Goal: Task Accomplishment & Management: Use online tool/utility

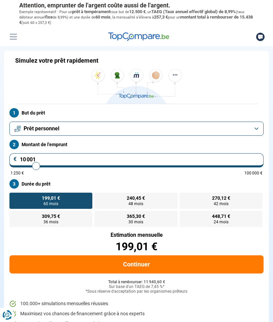
click at [256, 129] on button "Prêt personnel" at bounding box center [136, 129] width 254 height 14
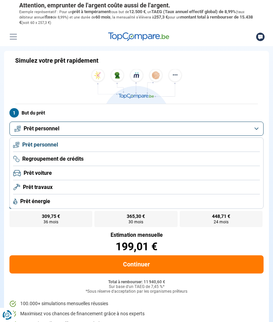
click at [244, 146] on li "Prêt personnel" at bounding box center [136, 145] width 246 height 14
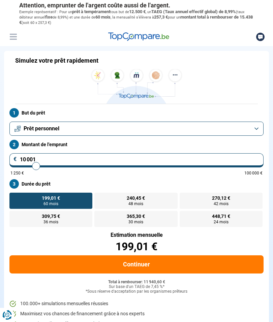
type input "9 750"
type input "9750"
type input "10 000"
type input "10000"
type input "10 250"
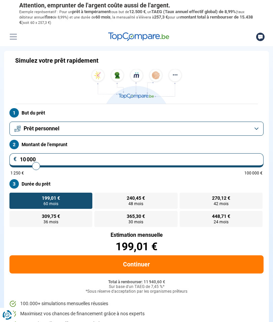
type input "10250"
type input "10 500"
type input "10500"
type input "10 750"
type input "10750"
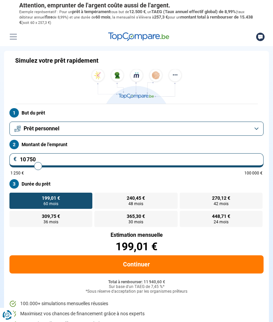
type input "11 000"
type input "11000"
type input "11 250"
type input "11250"
type input "11 500"
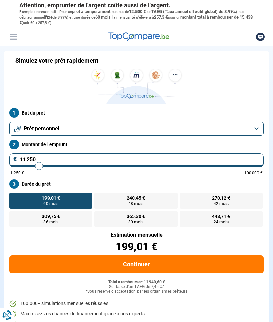
type input "11500"
type input "11 750"
type input "11750"
type input "12 000"
type input "12000"
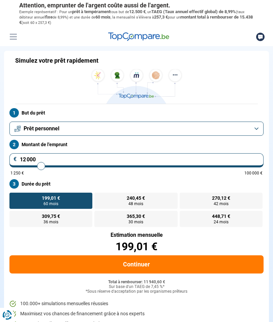
type input "12 250"
type input "12250"
type input "12 500"
type input "12500"
type input "12 750"
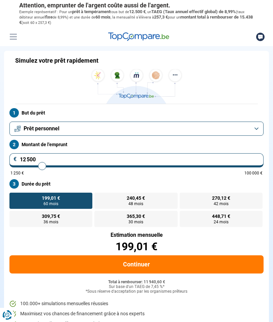
type input "12750"
type input "13 000"
type input "13000"
type input "13 250"
type input "13250"
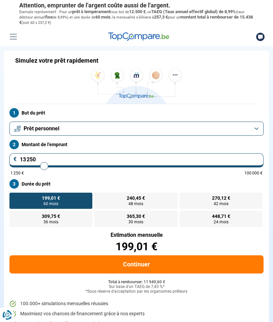
type input "13 500"
type input "13500"
type input "13 750"
type input "13750"
type input "14 000"
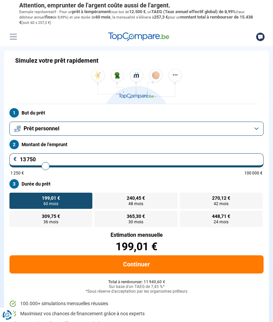
type input "14000"
type input "14 250"
type input "14250"
type input "14 500"
type input "14500"
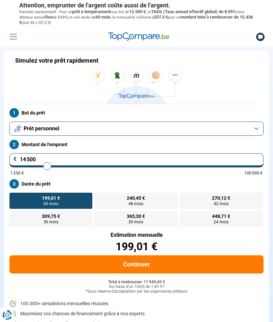
type input "14 750"
type input "14750"
type input "15 000"
type input "15000"
type input "15 250"
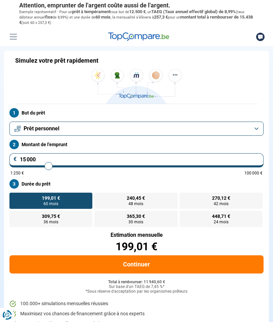
type input "15250"
type input "15 500"
type input "15500"
type input "15 750"
type input "15750"
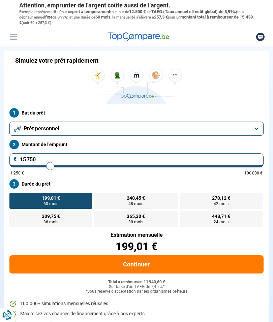
type input "16 000"
type input "16000"
type input "16 250"
type input "16250"
type input "16 500"
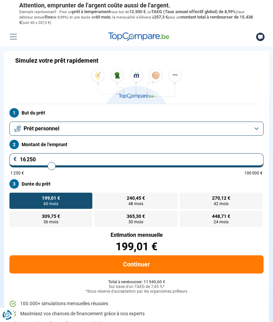
type input "16500"
type input "16 750"
type input "16750"
type input "17 000"
type input "17000"
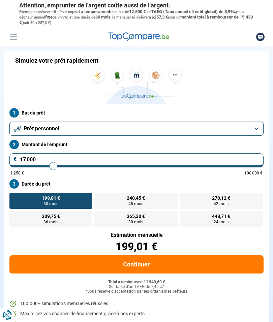
type input "17 250"
type input "17250"
type input "17 500"
type input "17500"
type input "17 750"
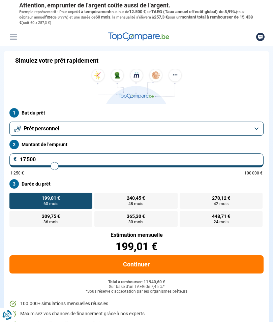
type input "17750"
type input "18 000"
type input "18000"
type input "18 250"
type input "18250"
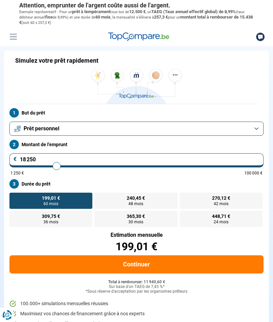
type input "18 500"
type input "18500"
type input "18 750"
type input "18750"
type input "19 000"
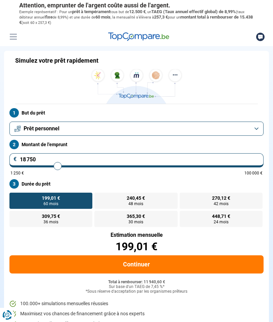
type input "19000"
type input "19 250"
type input "19250"
type input "19 500"
type input "19500"
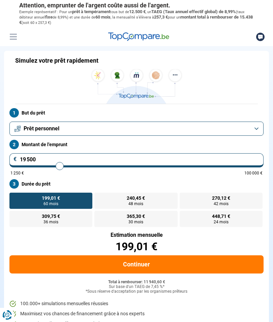
type input "19 750"
type input "19750"
type input "20 000"
type input "20000"
type input "20 500"
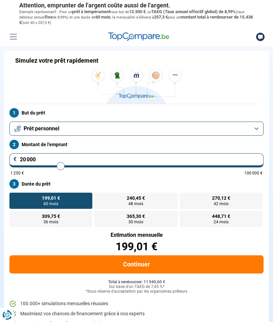
type input "20500"
type input "20 750"
type input "20750"
type input "21 000"
type input "21000"
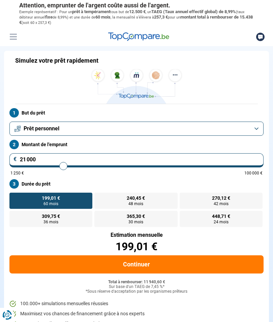
type input "21 250"
type input "21250"
type input "21 500"
type input "21500"
type input "21 750"
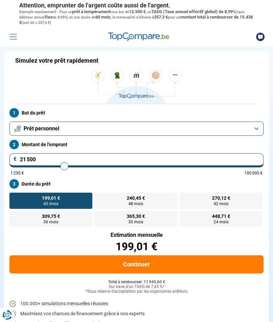
type input "21750"
type input "22 000"
type input "22000"
type input "22 250"
type input "22250"
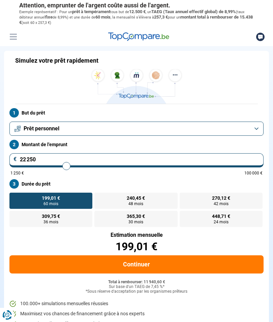
type input "22 500"
type input "22500"
type input "22 750"
type input "22750"
type input "23 000"
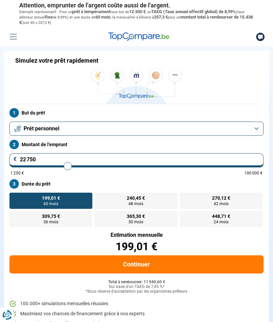
type input "23000"
type input "23 250"
type input "23250"
type input "23 500"
type input "23500"
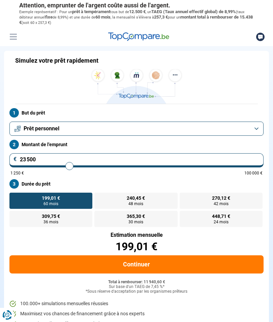
type input "23 750"
type input "23750"
type input "24 000"
type input "24000"
type input "24 250"
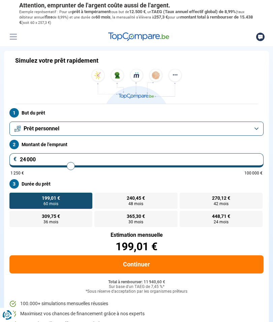
type input "24250"
type input "24 500"
type input "24500"
type input "24 750"
type input "24750"
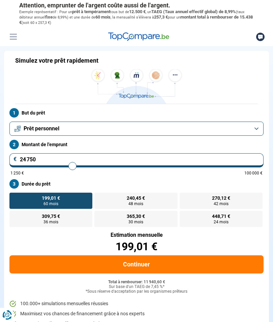
type input "25 000"
type input "25000"
type input "25 250"
type input "25250"
type input "25 500"
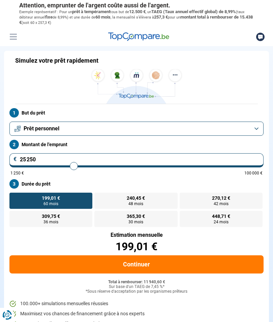
type input "25500"
type input "25 750"
type input "25750"
type input "26 000"
type input "26000"
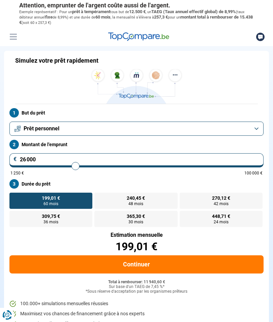
type input "26 250"
type input "26250"
type input "26 500"
type input "26500"
type input "26 750"
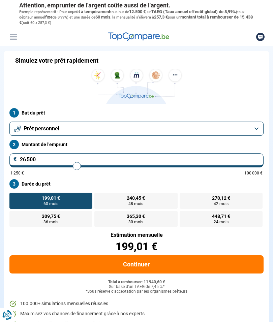
type input "26750"
type input "27 000"
type input "27000"
type input "27 250"
type input "27250"
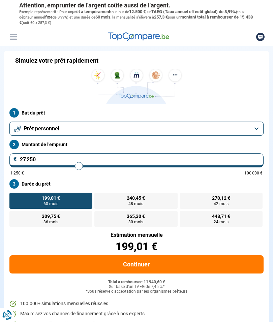
type input "27 500"
type input "27500"
type input "27 750"
type input "27750"
type input "28 000"
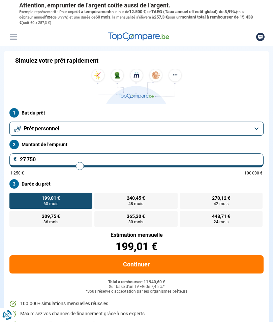
type input "28000"
type input "28 250"
type input "28250"
type input "28 500"
type input "28500"
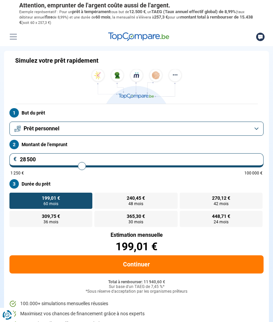
type input "28 750"
type input "28750"
type input "29 000"
type input "29000"
type input "29 250"
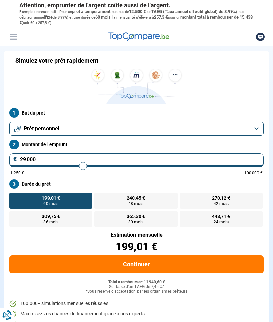
type input "29250"
type input "29 500"
type input "29500"
type input "29 750"
type input "29750"
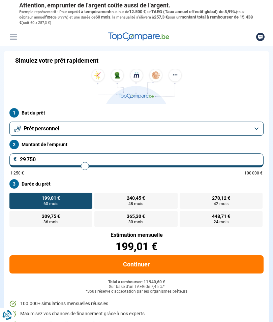
type input "30 000"
type input "30000"
type input "30 250"
type input "30250"
type input "30 500"
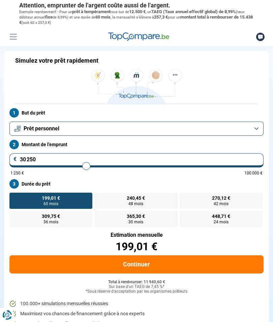
type input "30500"
type input "30 750"
type input "30750"
type input "30 500"
type input "30500"
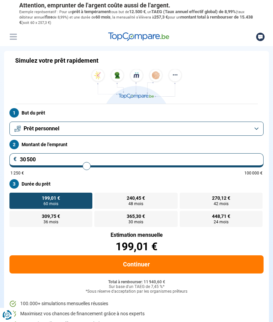
type input "30 250"
type input "30250"
type input "30 000"
type input "30000"
radio input "false"
